Goal: Information Seeking & Learning: Learn about a topic

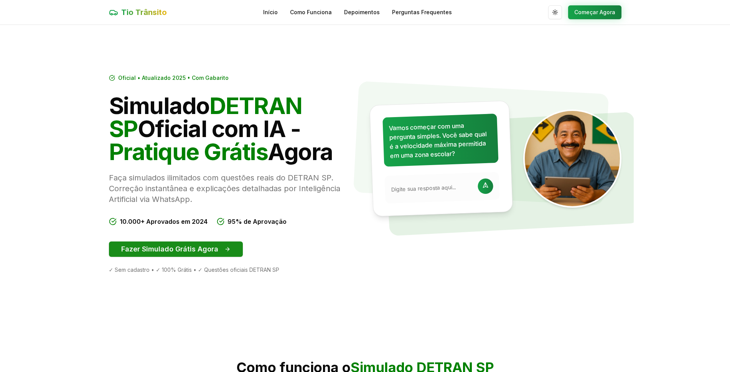
click at [201, 249] on button "Fazer Simulado Grátis Agora" at bounding box center [176, 248] width 134 height 15
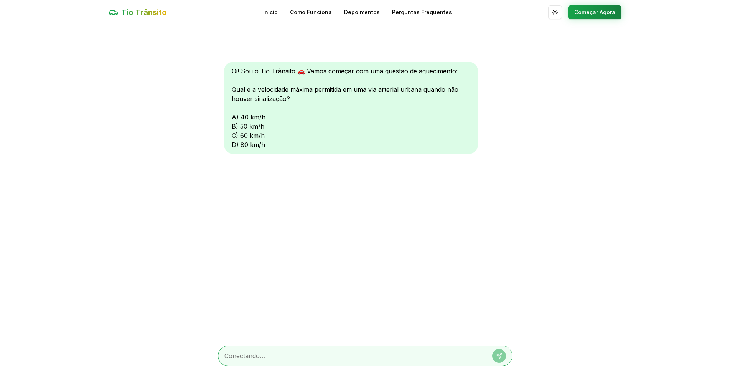
scroll to position [0, 0]
click at [300, 101] on div "Oi! Sou o Tio Trânsito 🚗 Vamos começar com uma questão de aquecimento: Qual é a…" at bounding box center [351, 107] width 254 height 92
click at [232, 117] on div "Oi! Sou o Tio Trânsito 🚗 Vamos começar com uma questão de aquecimento: Qual é a…" at bounding box center [351, 107] width 254 height 92
click at [461, 359] on textarea at bounding box center [354, 355] width 260 height 9
type textarea "a"
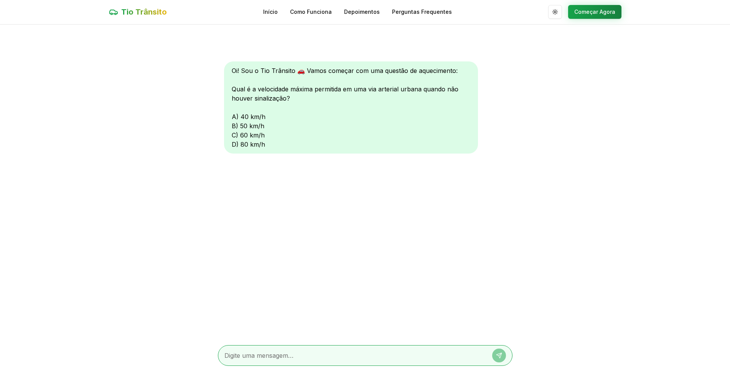
click at [288, 359] on textarea at bounding box center [354, 355] width 260 height 9
type textarea "5"
type textarea "b"
click at [502, 352] on button at bounding box center [499, 355] width 14 height 14
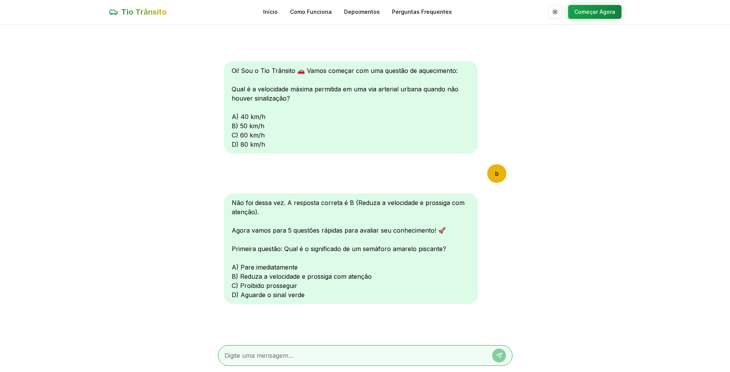
click at [286, 351] on textarea at bounding box center [354, 355] width 260 height 9
type textarea "b"
click at [496, 354] on icon at bounding box center [499, 355] width 6 height 6
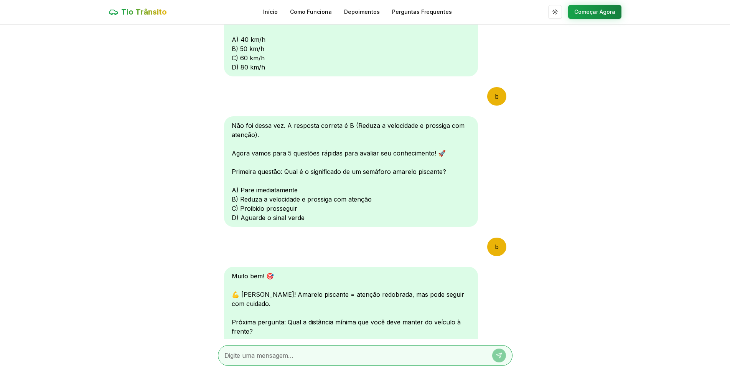
scroll to position [191, 0]
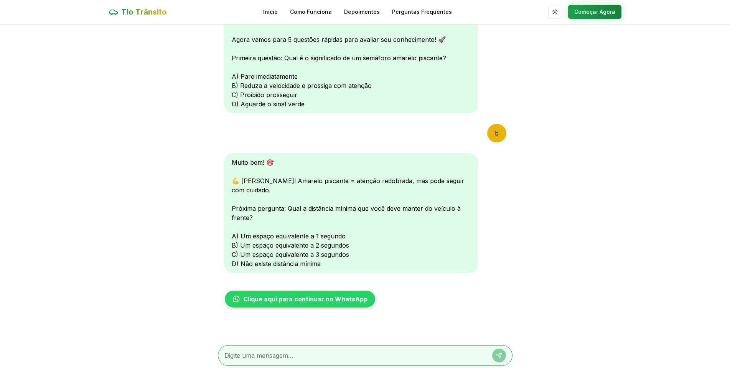
click at [259, 358] on textarea at bounding box center [354, 355] width 260 height 9
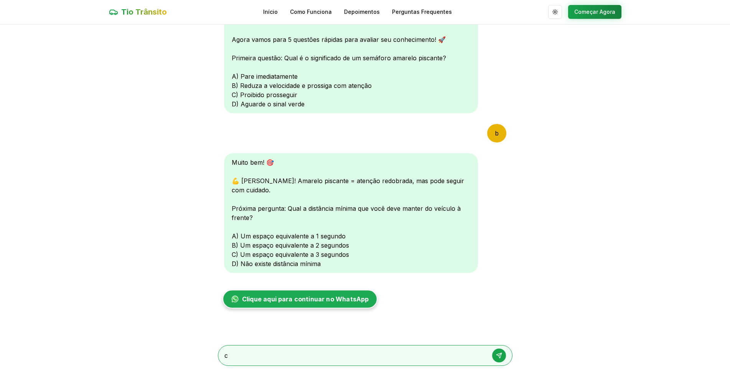
type textarea "c"
click at [304, 301] on span "Clique aqui para continuar no WhatsApp" at bounding box center [305, 298] width 122 height 9
click at [500, 353] on icon at bounding box center [499, 355] width 6 height 6
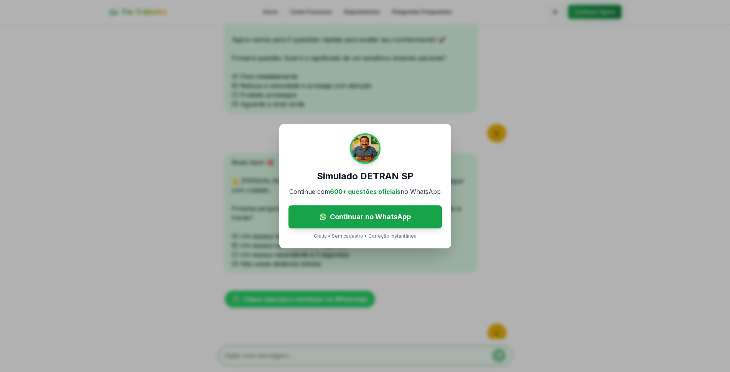
scroll to position [350, 0]
